Goal: Information Seeking & Learning: Find specific fact

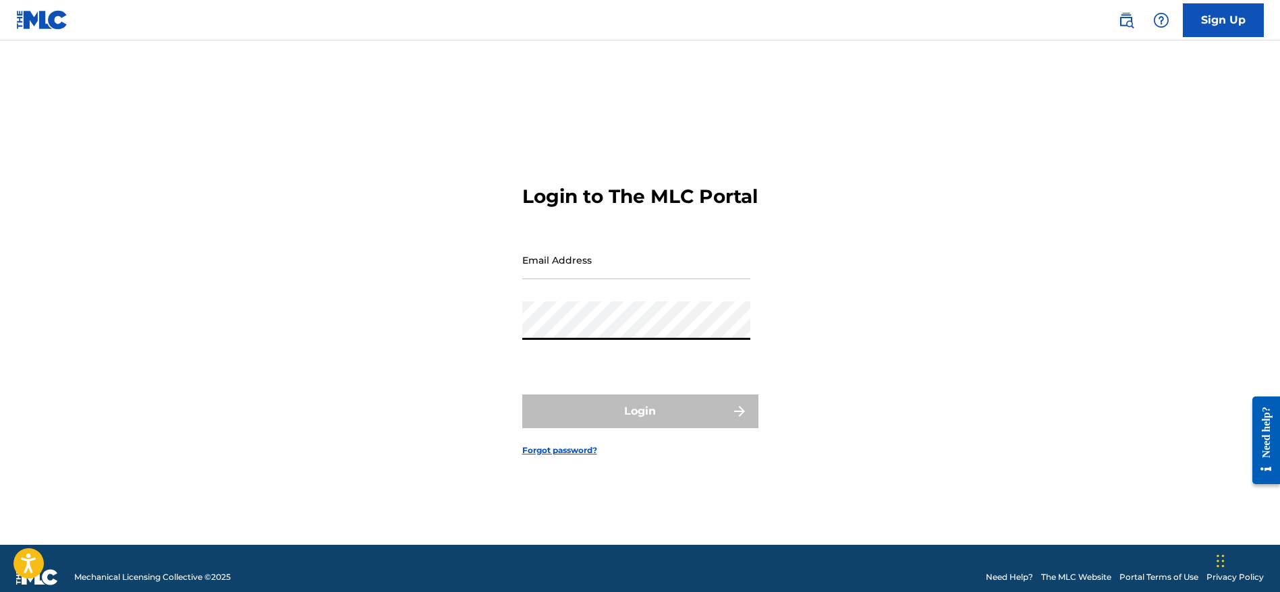
type input "[EMAIL_ADDRESS][DOMAIN_NAME]"
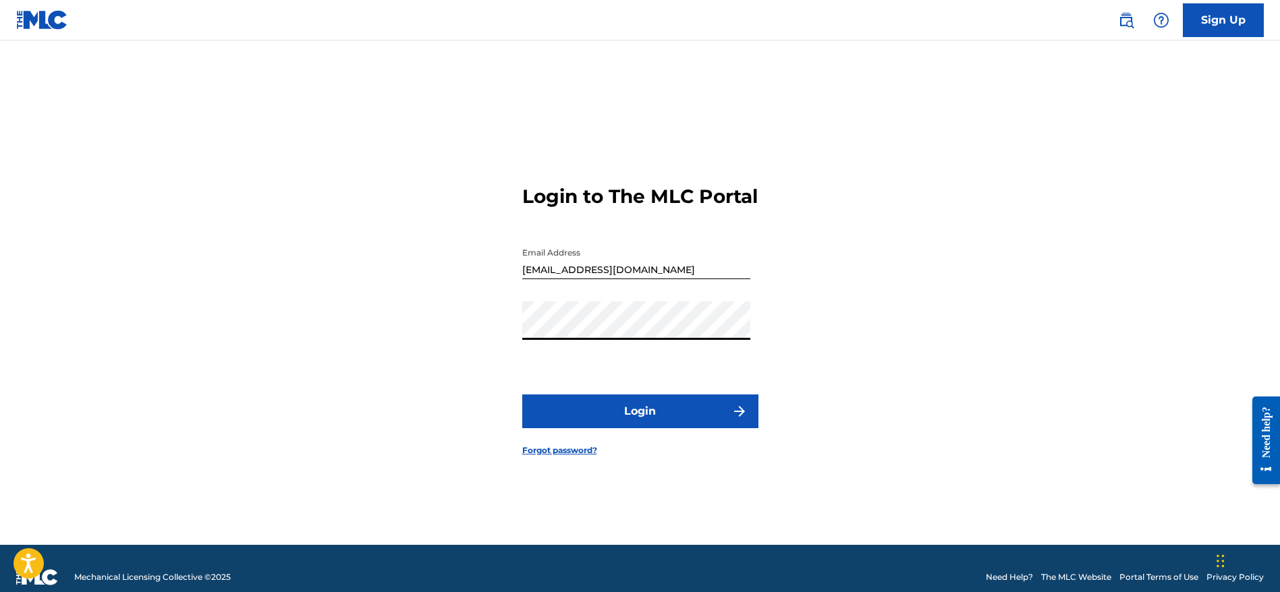
click at [615, 428] on button "Login" at bounding box center [640, 412] width 236 height 34
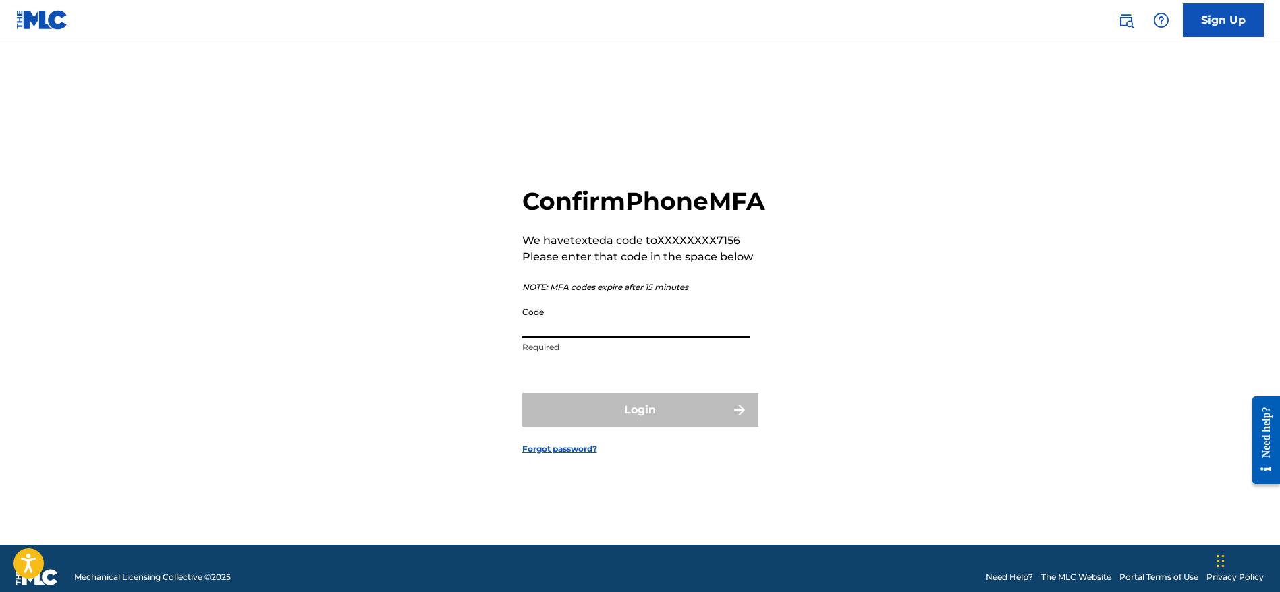
click at [608, 336] on input "Code" at bounding box center [636, 319] width 228 height 38
type input "773721"
click at [522, 393] on button "Login" at bounding box center [640, 410] width 236 height 34
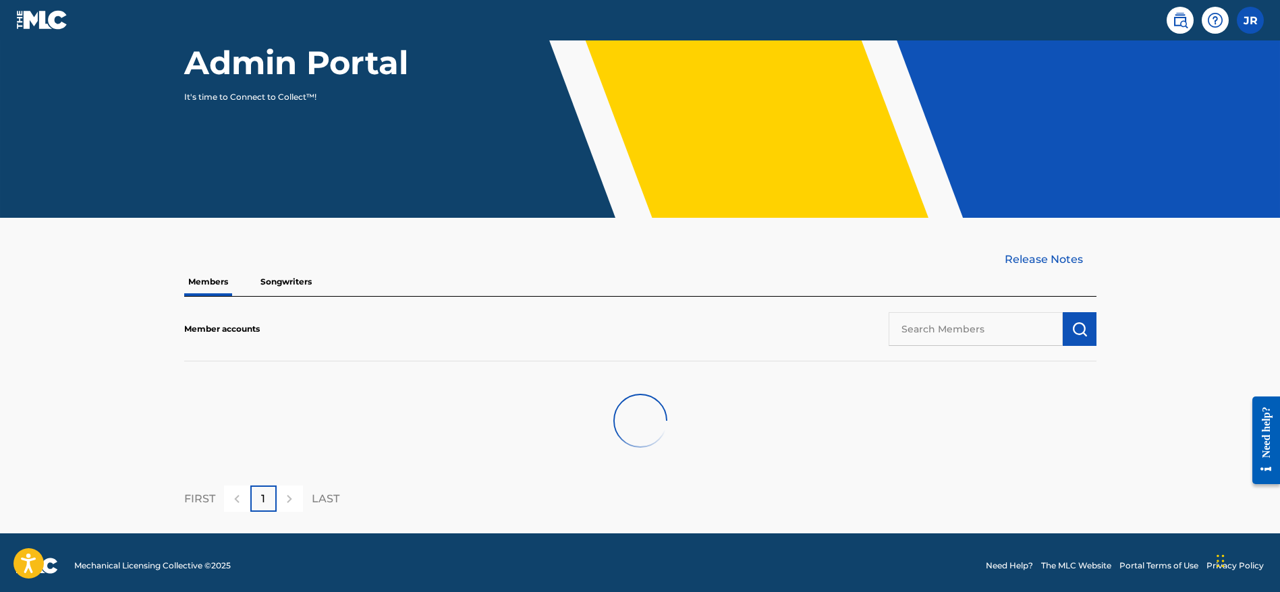
scroll to position [182, 0]
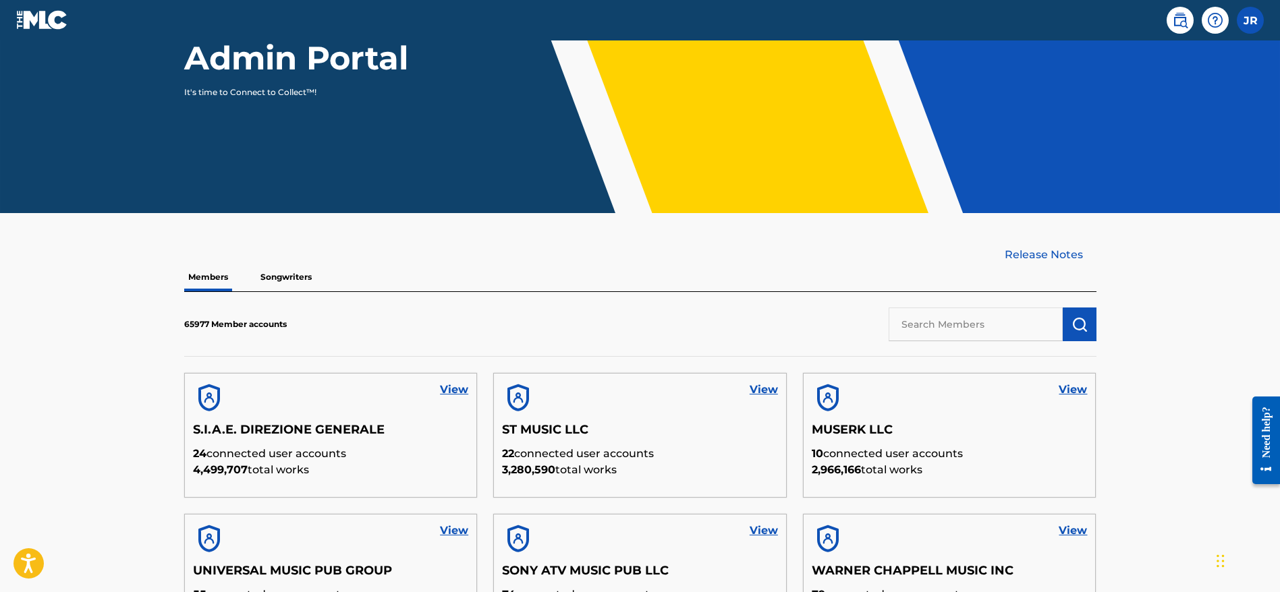
click at [1170, 21] on link at bounding box center [1179, 20] width 27 height 27
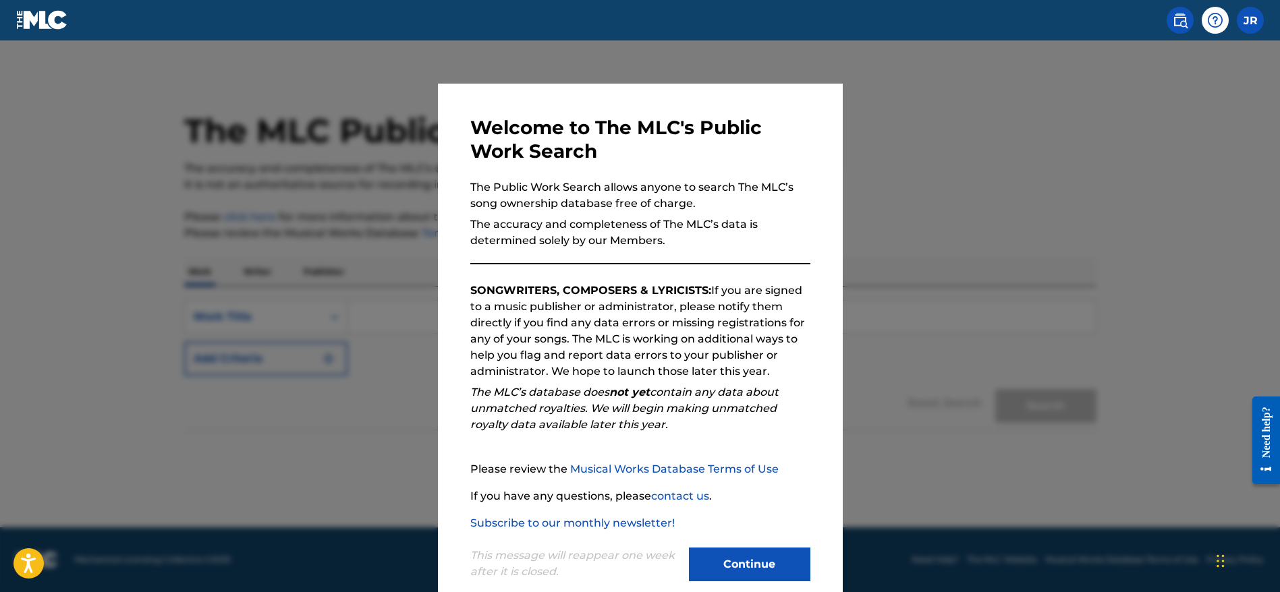
click at [718, 565] on button "Continue" at bounding box center [749, 565] width 121 height 34
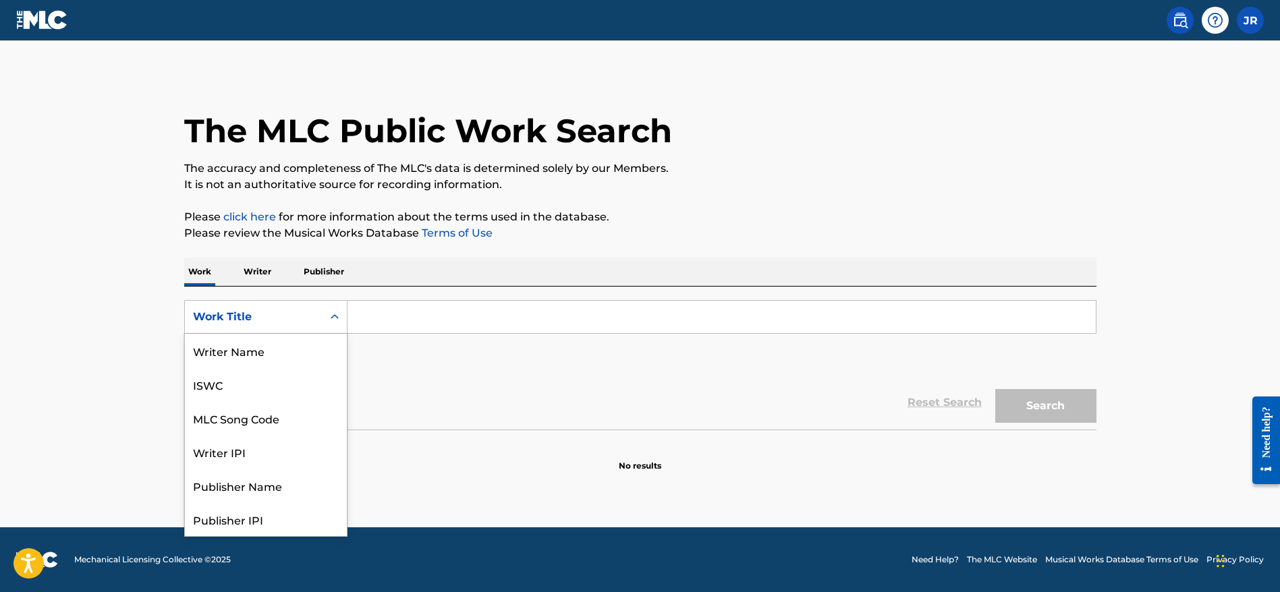
click at [328, 320] on icon "Search Form" at bounding box center [334, 316] width 13 height 13
click at [281, 356] on div "MLC Song Code" at bounding box center [266, 351] width 162 height 34
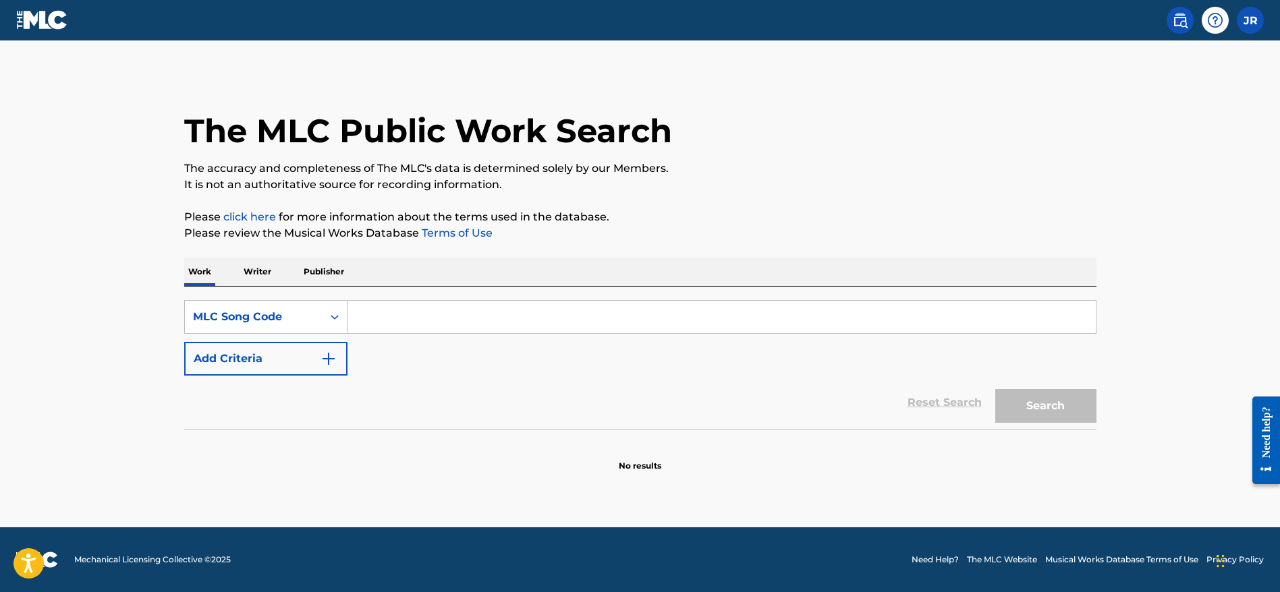
click at [378, 324] on input "Search Form" at bounding box center [721, 317] width 748 height 32
paste input "[PERSON_NAME]"
drag, startPoint x: 429, startPoint y: 316, endPoint x: 349, endPoint y: 299, distance: 82.2
click at [349, 299] on div "SearchWithCriteria81521169-8db5-498e-beab-158a38df3940 MLC Song Code [PERSON_NA…" at bounding box center [640, 358] width 912 height 143
paste input "M9964O"
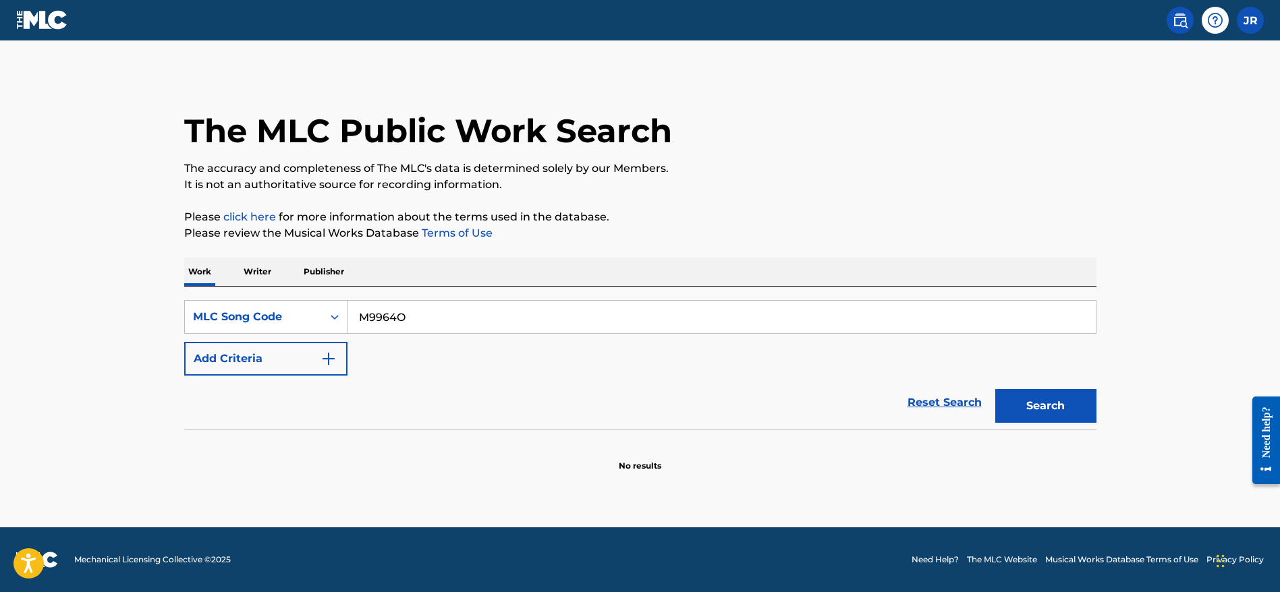
type input "M9964O"
click at [1073, 411] on button "Search" at bounding box center [1045, 406] width 101 height 34
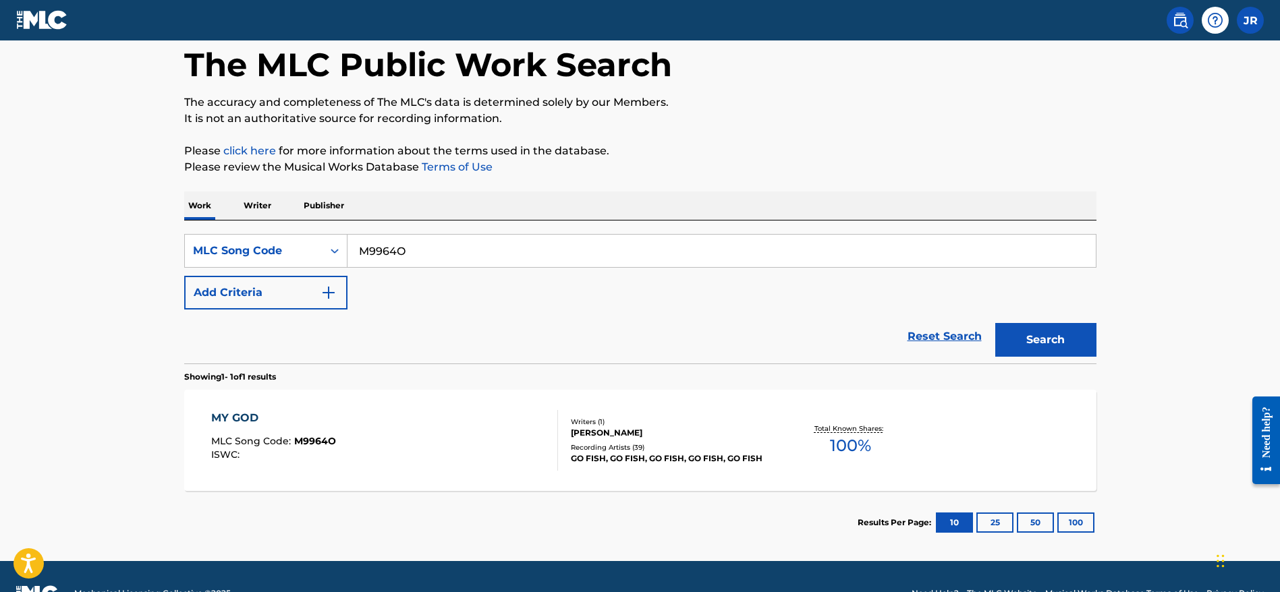
scroll to position [100, 0]
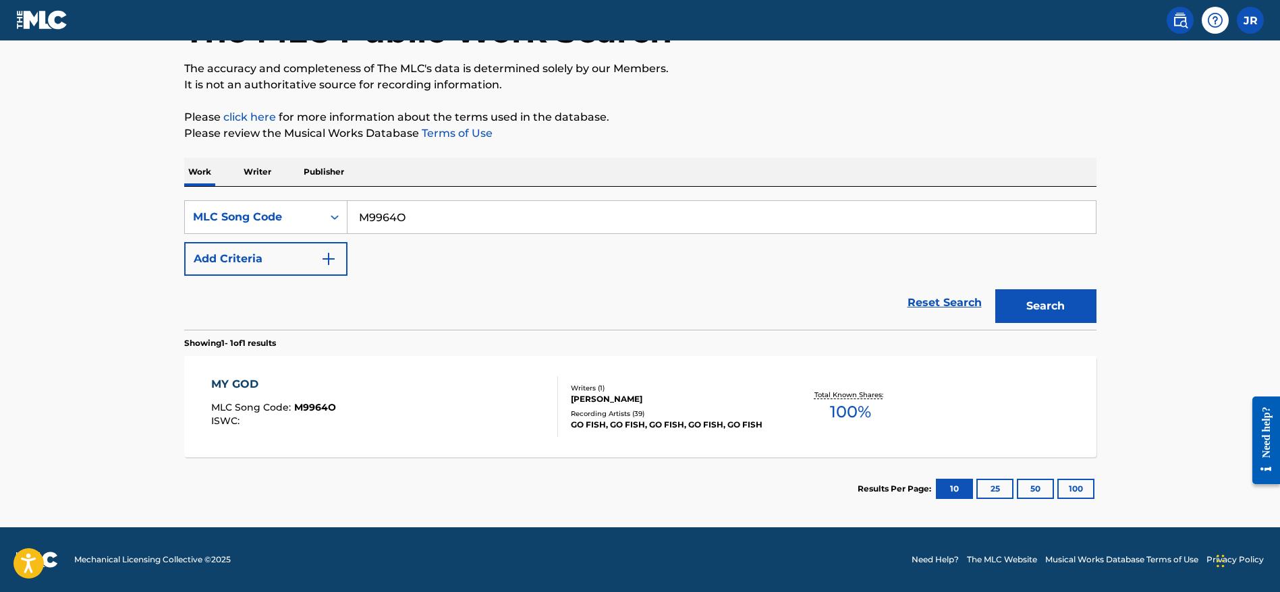
click at [626, 406] on div "Writers ( 1 ) [PERSON_NAME] Recording Artists ( 39 ) GO FISH, GO FISH, GO FISH,…" at bounding box center [666, 407] width 217 height 48
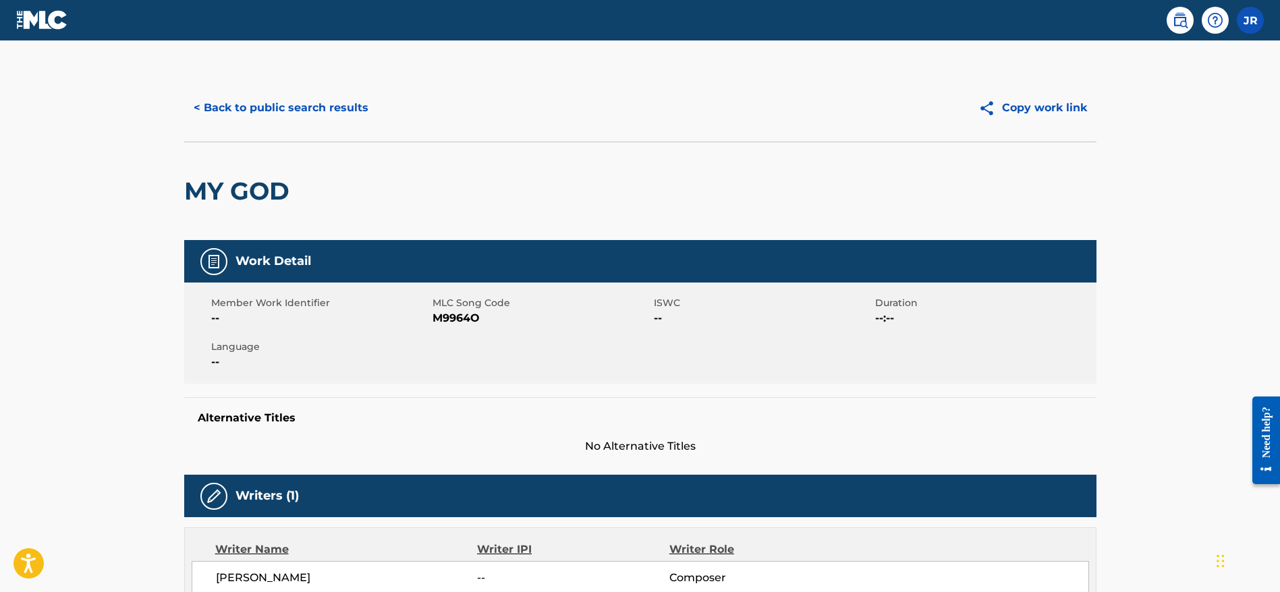
click at [289, 107] on button "< Back to public search results" at bounding box center [281, 108] width 194 height 34
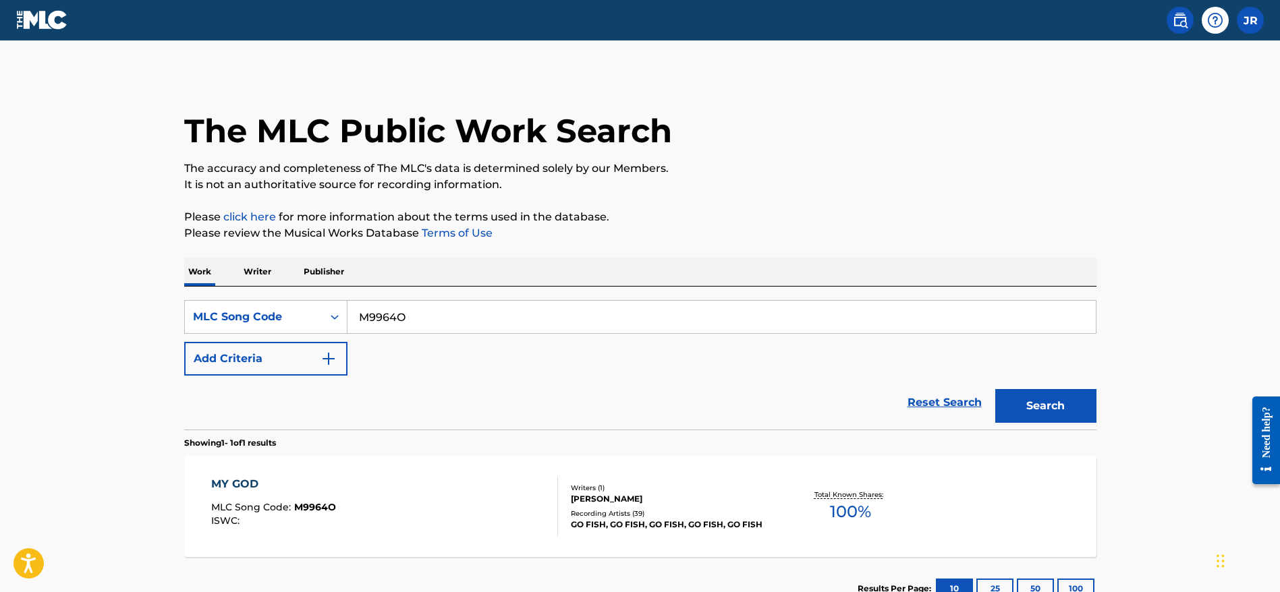
scroll to position [65, 0]
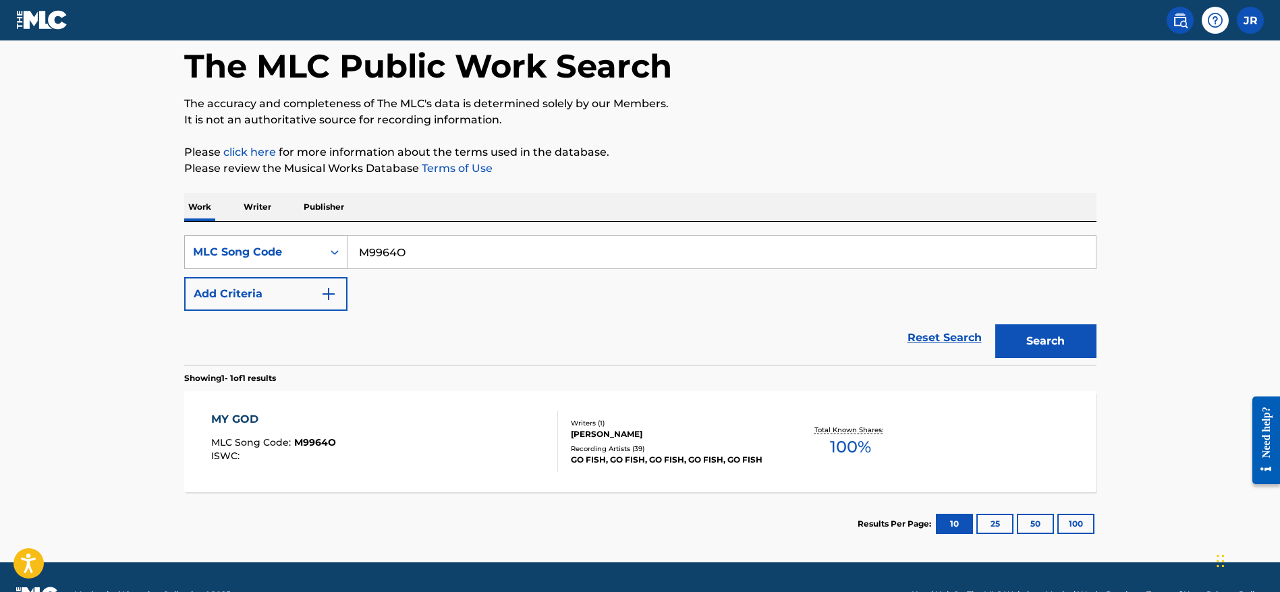
drag, startPoint x: 427, startPoint y: 259, endPoint x: 296, endPoint y: 240, distance: 132.2
click at [296, 240] on div "SearchWithCriteria81521169-8db5-498e-beab-158a38df3940 MLC Song Code M9964O" at bounding box center [640, 252] width 912 height 34
paste input "G9Q3S"
type input "MG9Q3S"
click at [1084, 341] on button "Search" at bounding box center [1045, 341] width 101 height 34
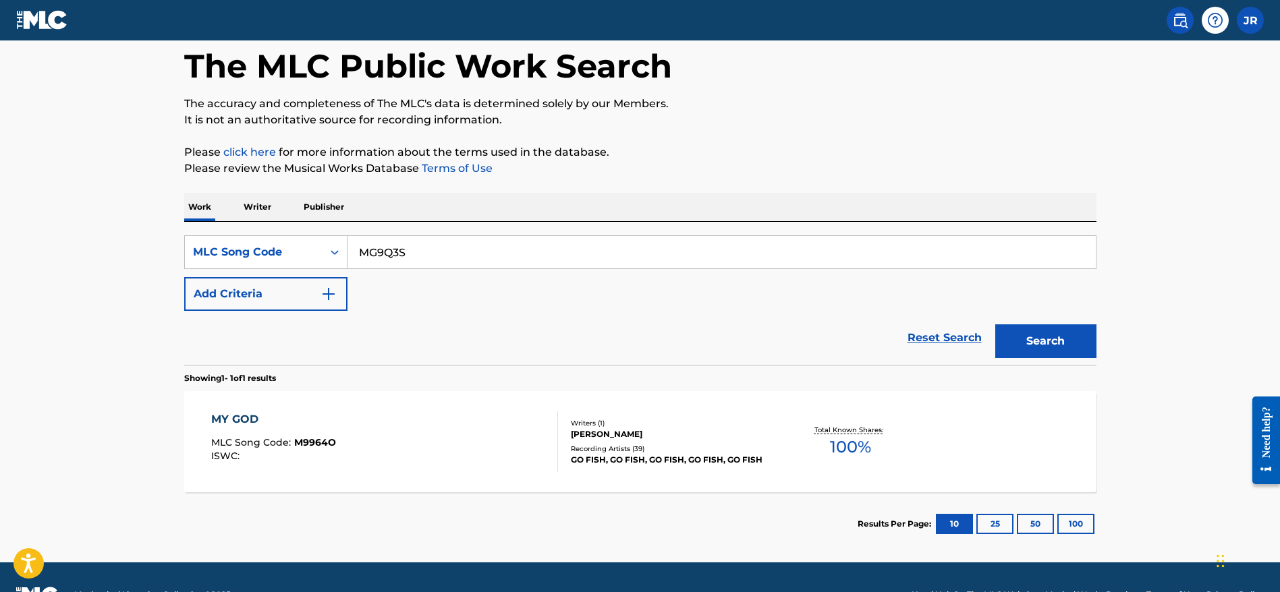
scroll to position [0, 0]
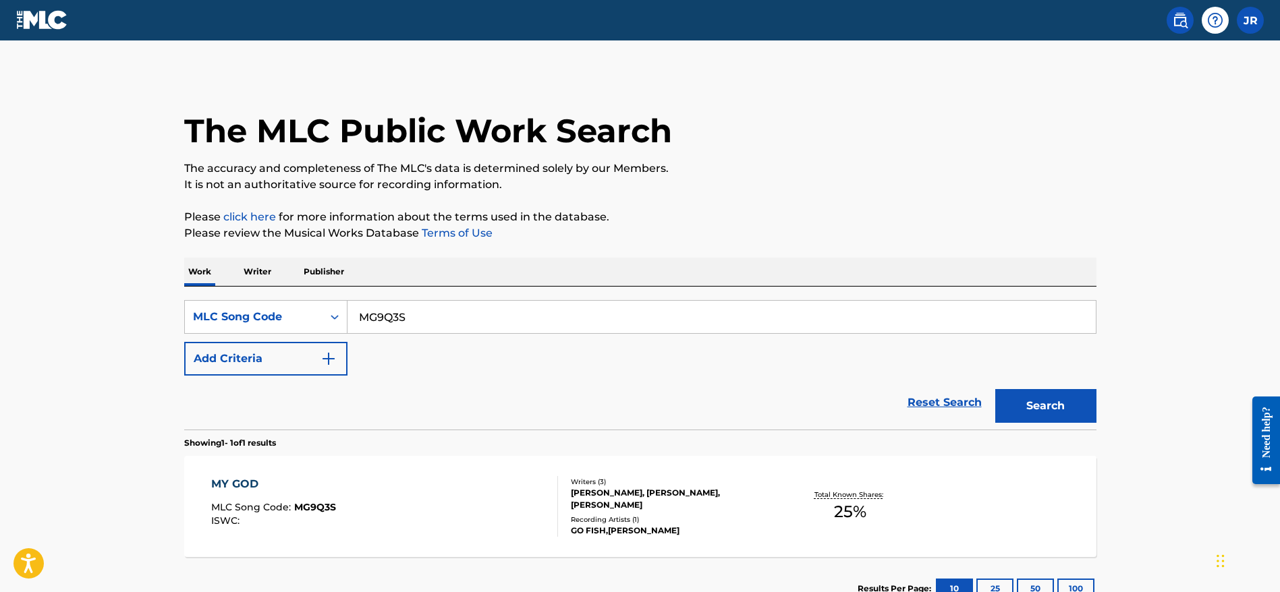
click at [505, 496] on div "MY GOD MLC Song Code : MG9Q3S ISWC :" at bounding box center [384, 506] width 347 height 61
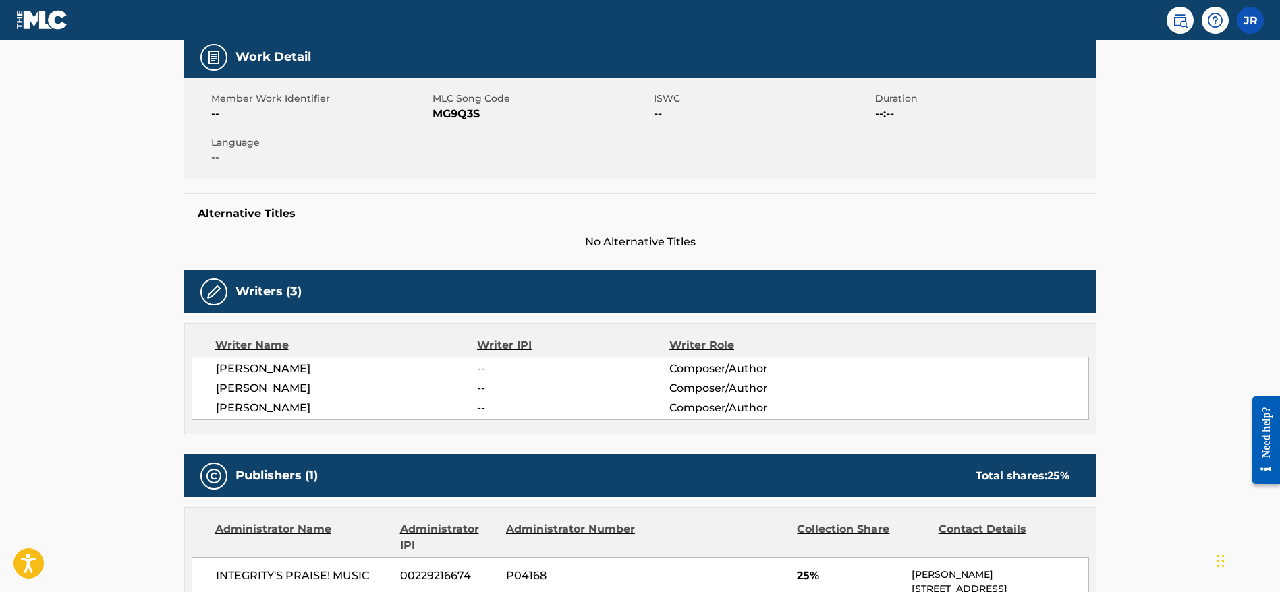
scroll to position [179, 0]
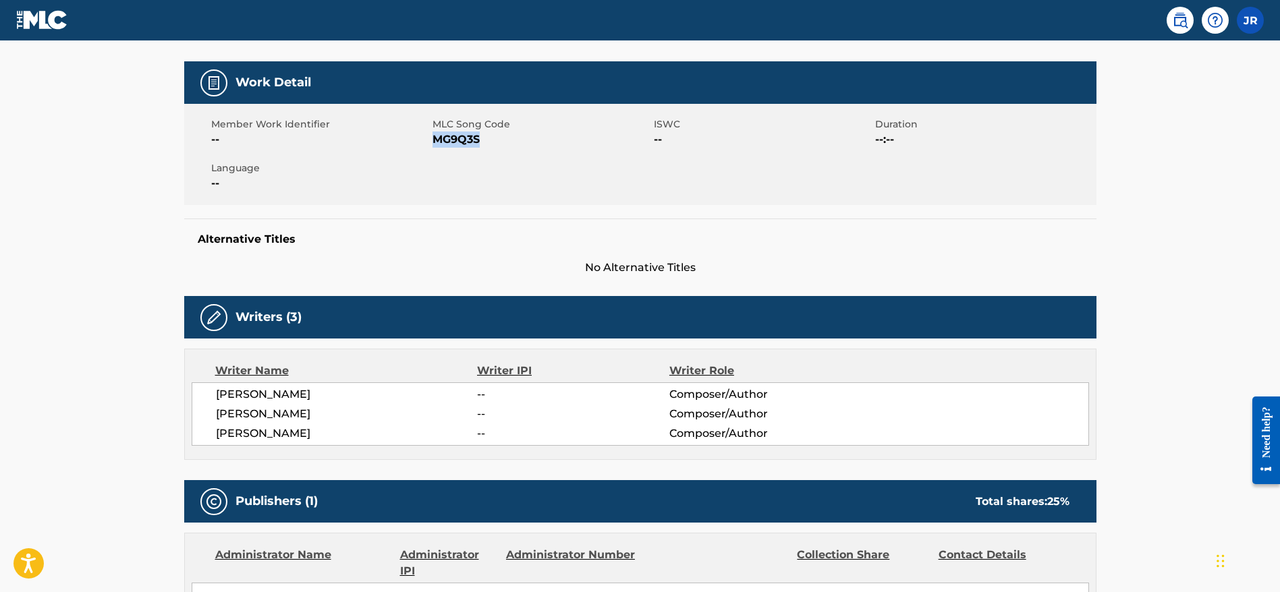
drag, startPoint x: 434, startPoint y: 140, endPoint x: 480, endPoint y: 140, distance: 45.9
click at [480, 140] on span "MG9Q3S" at bounding box center [541, 140] width 218 height 16
copy span "MG9Q3S"
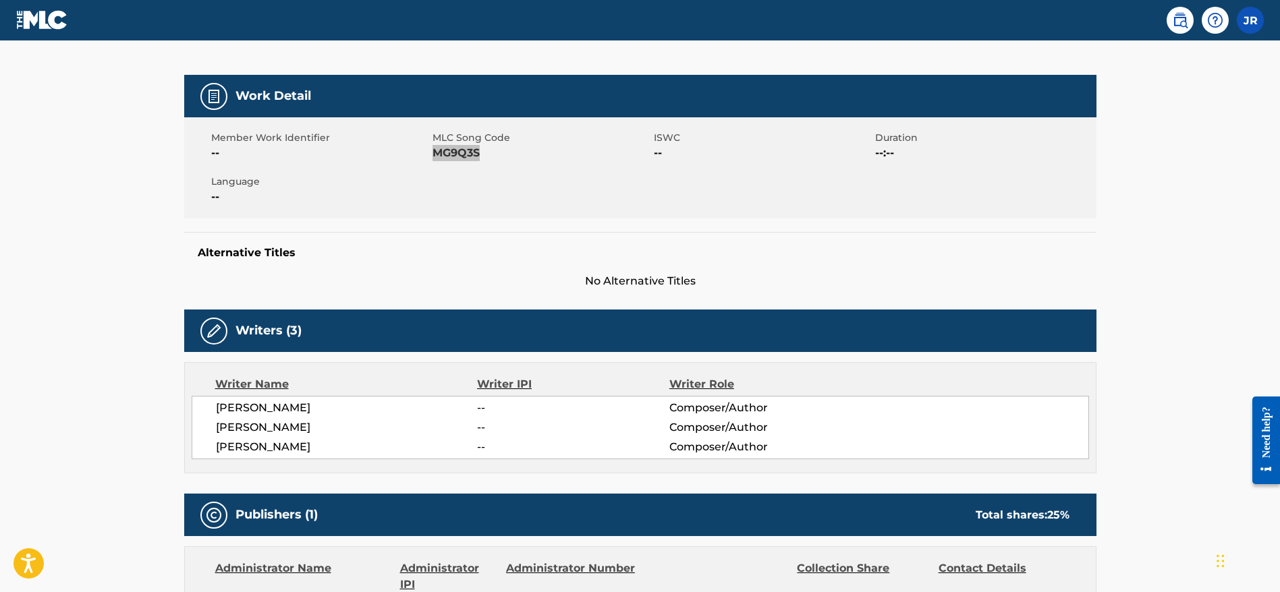
scroll to position [5, 0]
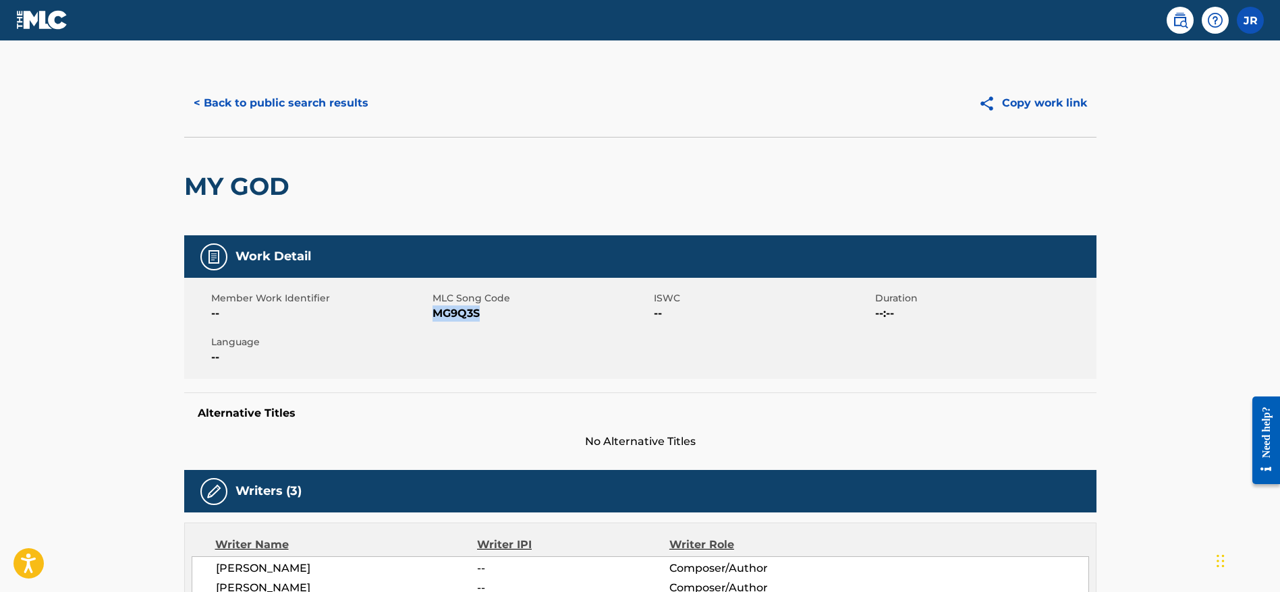
click at [251, 98] on button "< Back to public search results" at bounding box center [281, 103] width 194 height 34
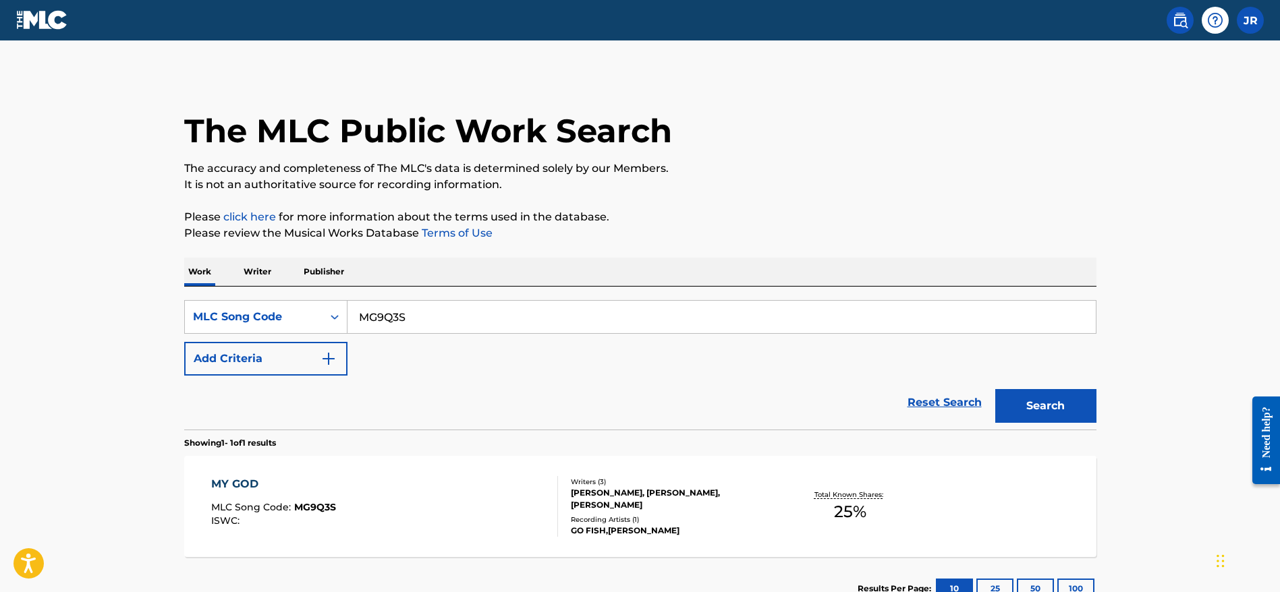
click at [61, 25] on img at bounding box center [42, 20] width 52 height 20
